Goal: Check status: Check status

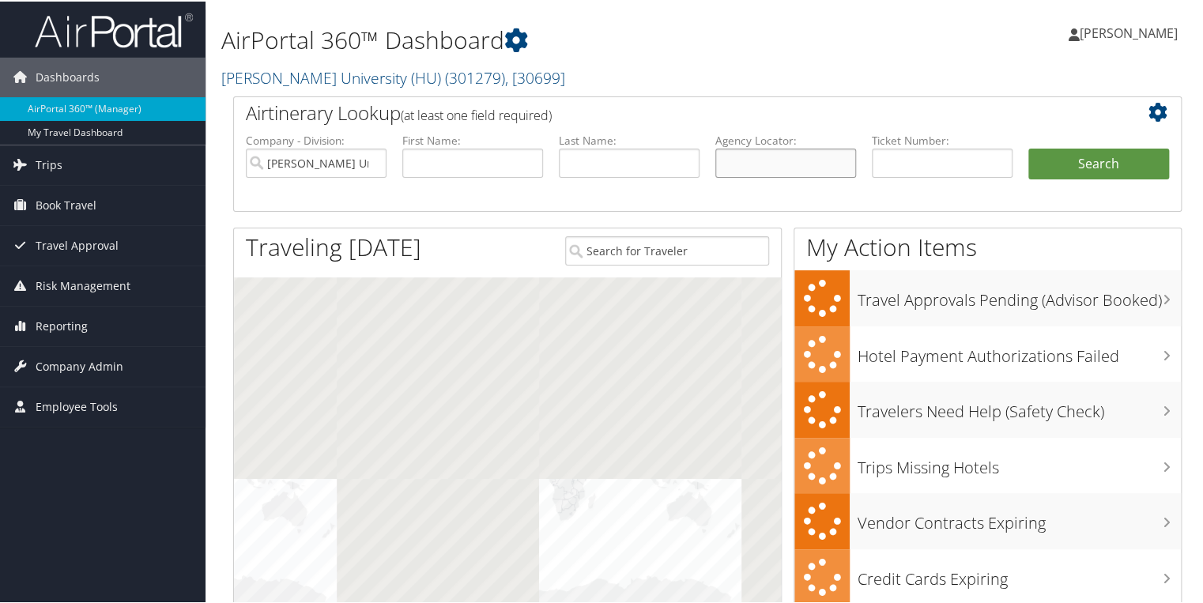
click at [755, 158] on input "text" at bounding box center [785, 161] width 141 height 29
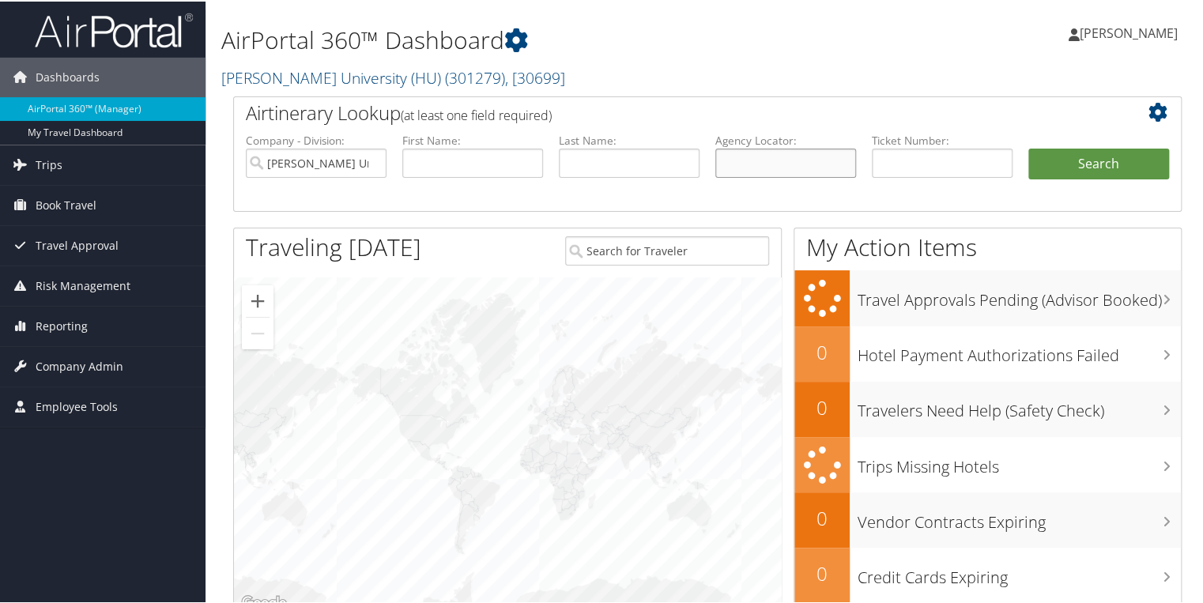
paste input "BSSKB9"
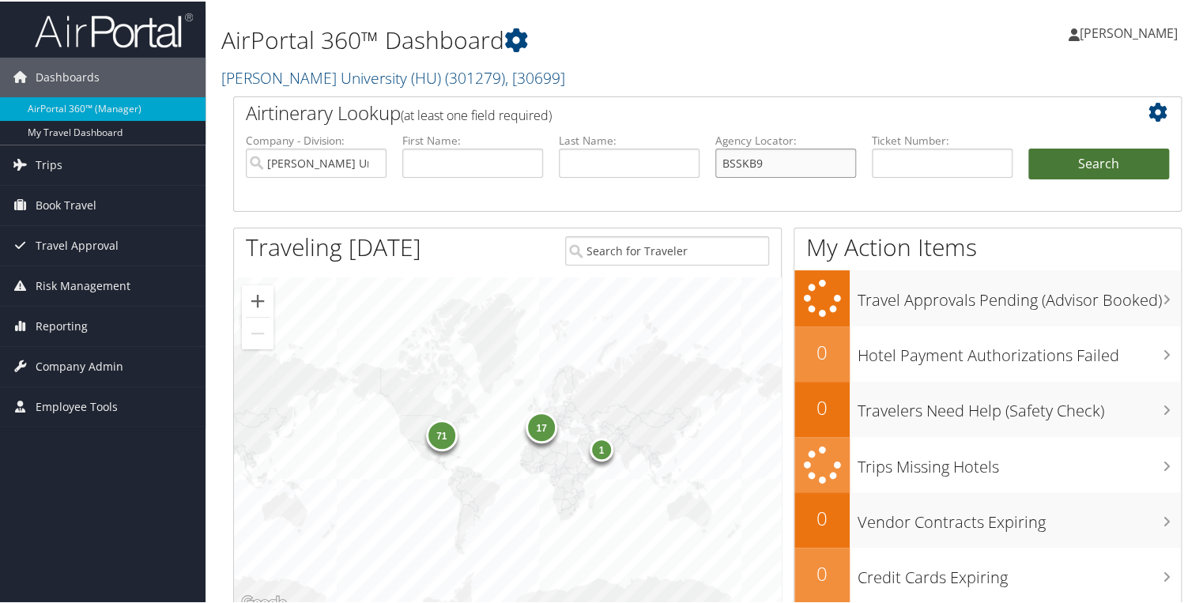
type input "BSSKB9"
click at [1059, 159] on button "Search" at bounding box center [1098, 163] width 141 height 32
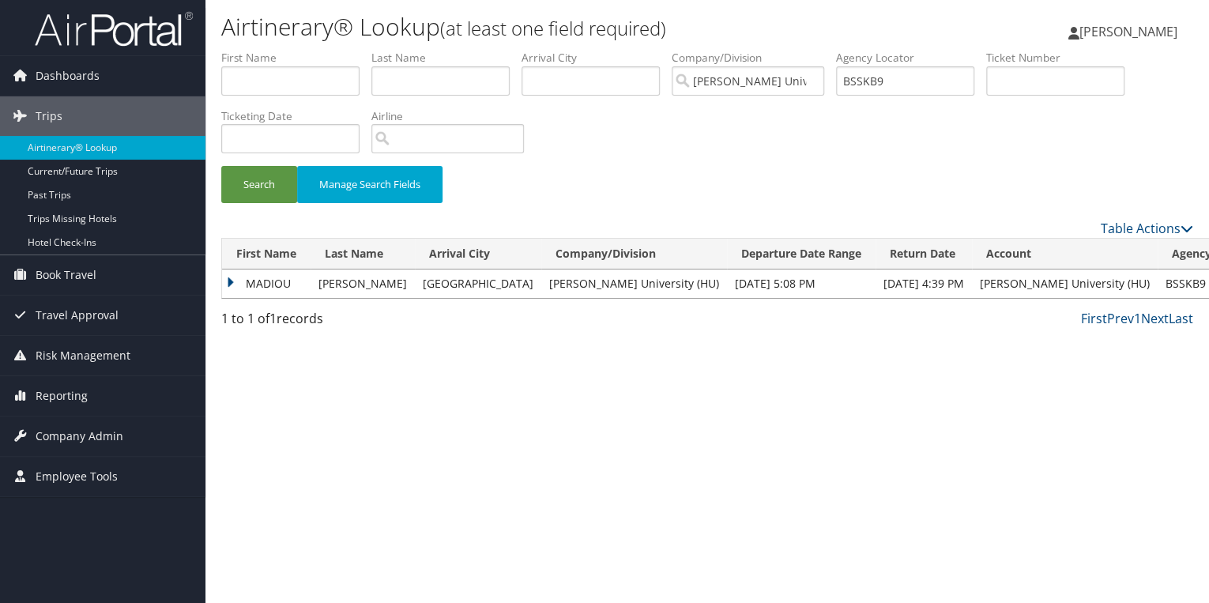
click at [228, 281] on td "MADIOU" at bounding box center [266, 283] width 89 height 28
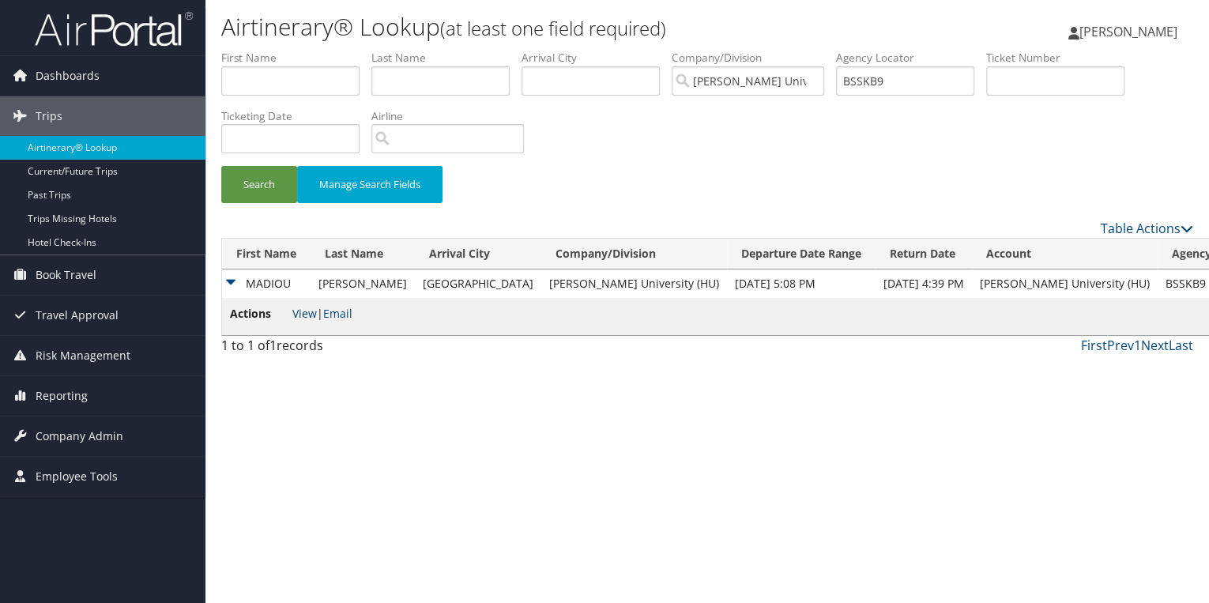
click at [298, 310] on link "View" at bounding box center [304, 313] width 24 height 15
drag, startPoint x: 868, startPoint y: 77, endPoint x: 843, endPoint y: 76, distance: 25.3
click at [843, 50] on ul "First Name Last Name Departure City Arrival City Company/Division [PERSON_NAME]…" at bounding box center [707, 50] width 972 height 0
paste input "YBRYV"
type input "BYBRYV"
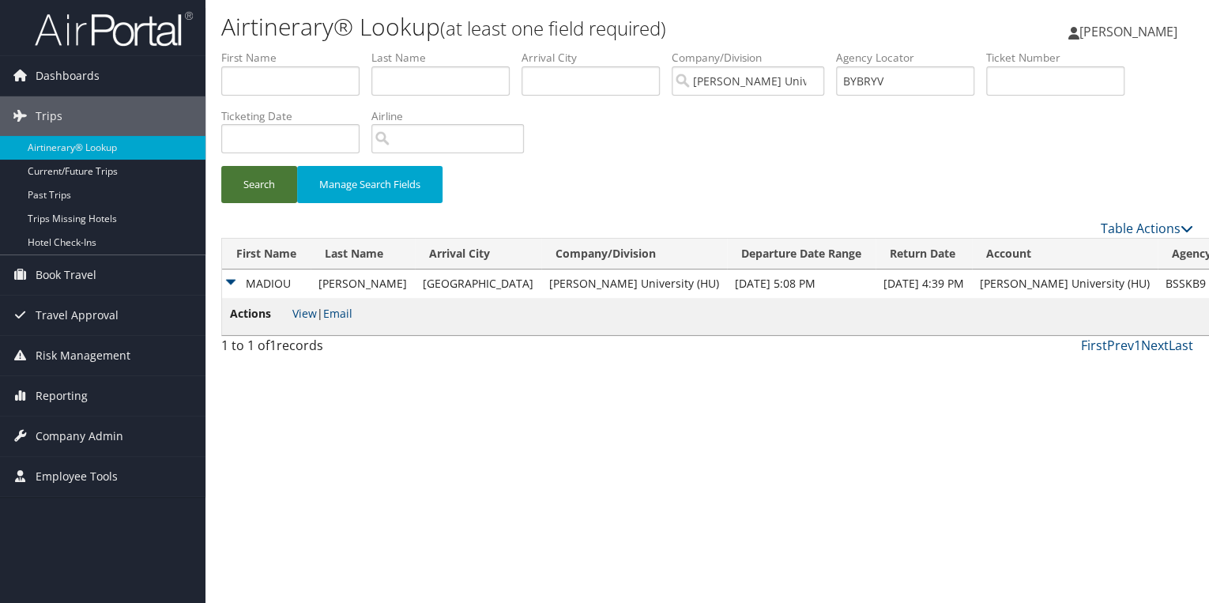
click at [247, 182] on button "Search" at bounding box center [259, 184] width 76 height 37
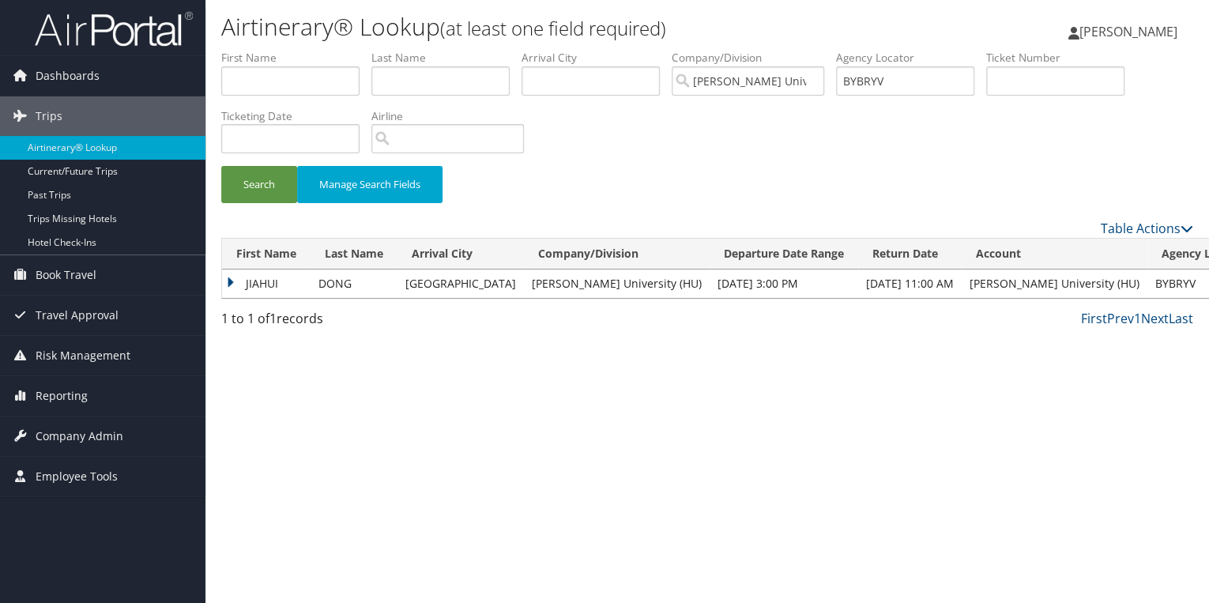
click at [232, 279] on td "JIAHUI" at bounding box center [266, 283] width 89 height 28
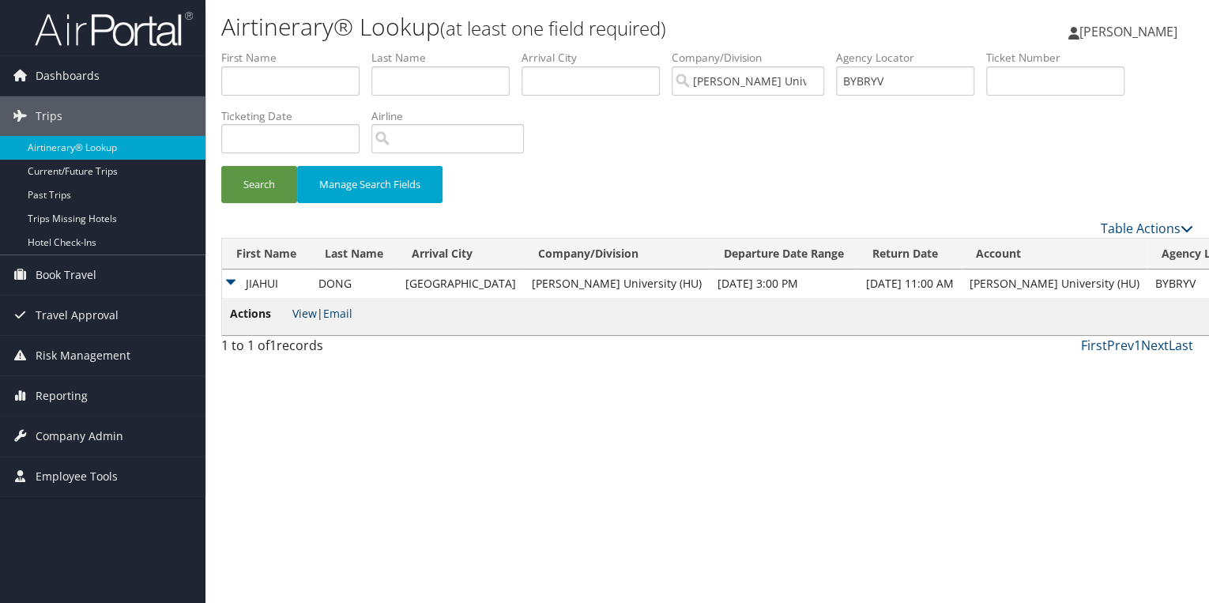
click at [307, 316] on link "View" at bounding box center [304, 313] width 24 height 15
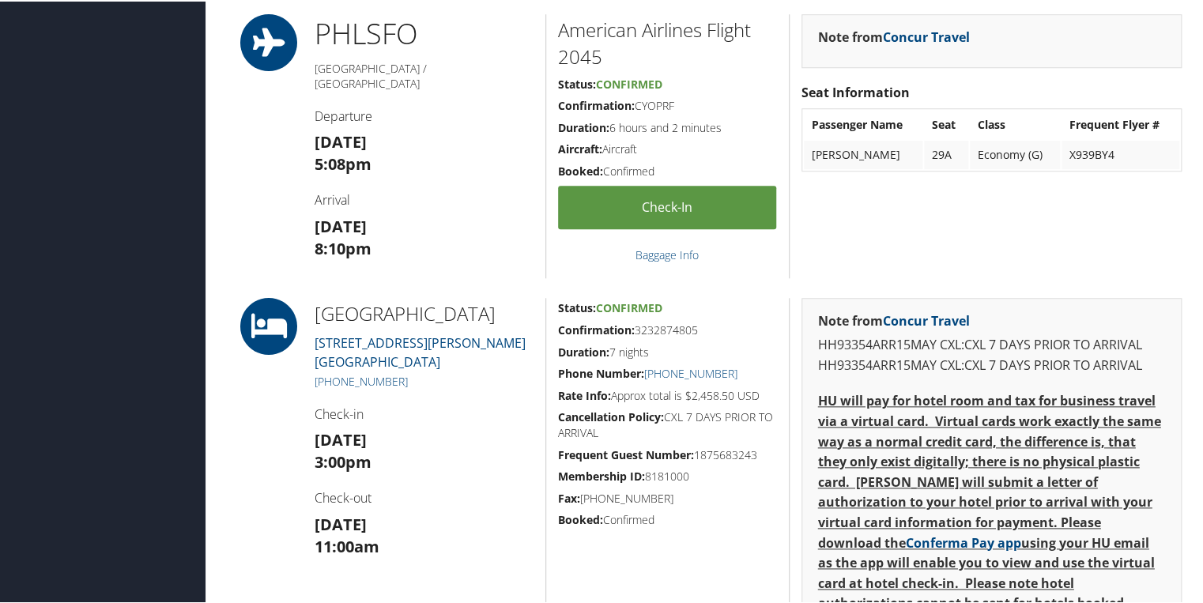
scroll to position [569, 0]
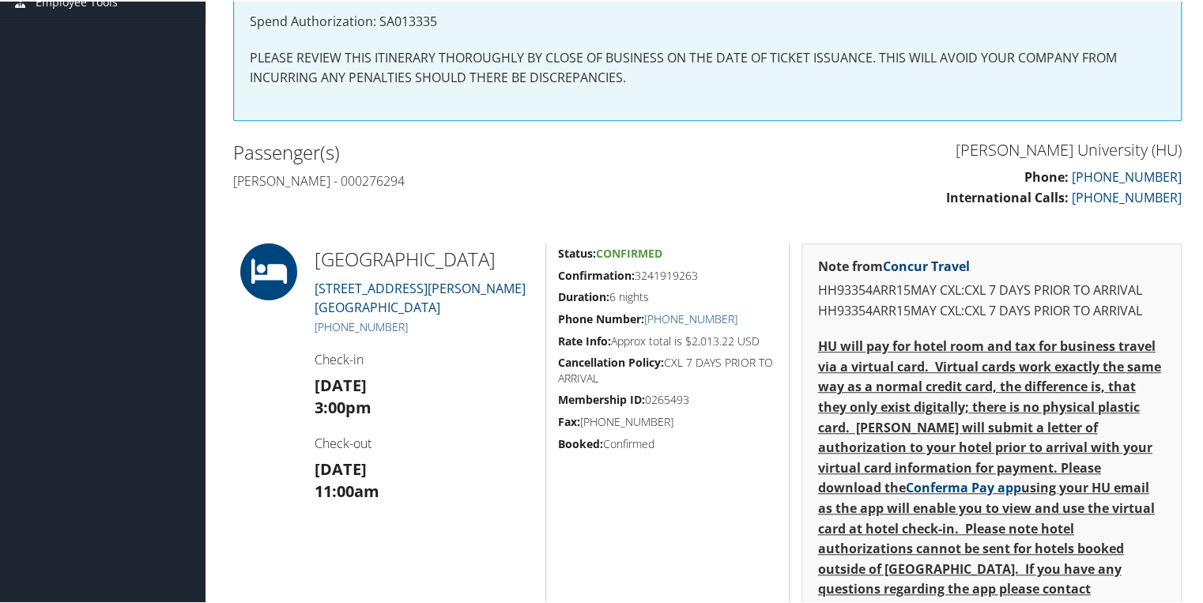
scroll to position [379, 0]
